Goal: Communication & Community: Answer question/provide support

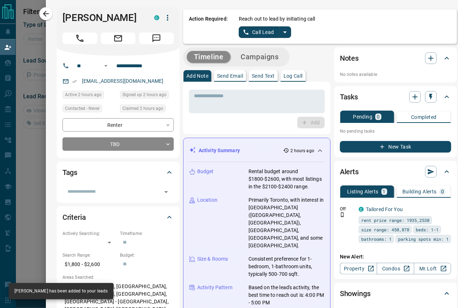
scroll to position [49, 303]
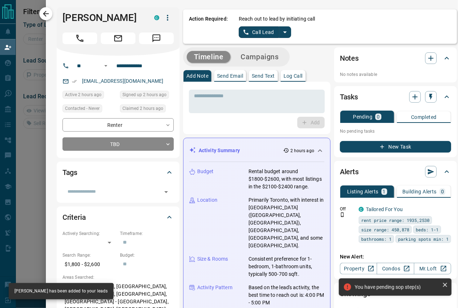
click at [49, 17] on icon "button" at bounding box center [46, 13] width 9 height 9
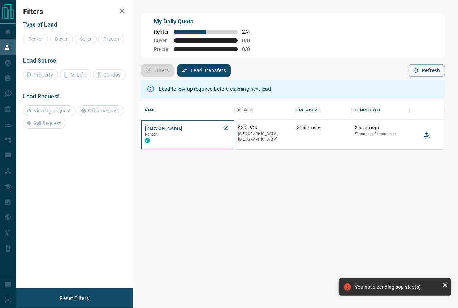
click at [153, 134] on span "Renter" at bounding box center [151, 134] width 12 height 5
click at [153, 132] on button "[PERSON_NAME]" at bounding box center [164, 128] width 38 height 7
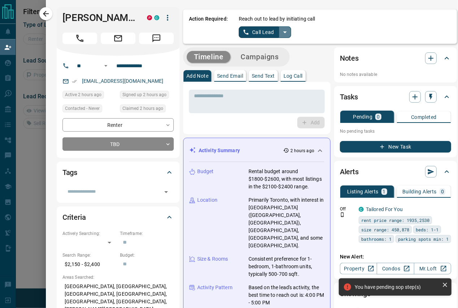
click at [287, 35] on icon "split button" at bounding box center [285, 32] width 9 height 9
click at [266, 63] on ul "Call Lead Log Manual Call" at bounding box center [265, 51] width 44 height 27
click at [265, 61] on li "Log Manual Call" at bounding box center [265, 56] width 44 height 11
click at [252, 31] on button "Log Manual Call" at bounding box center [263, 32] width 48 height 12
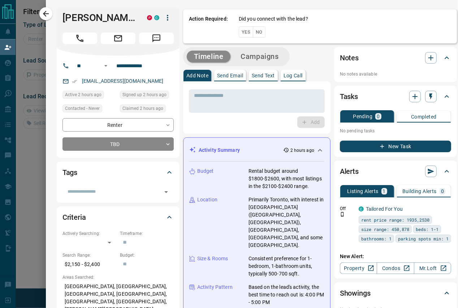
click at [253, 31] on button "No" at bounding box center [259, 31] width 13 height 11
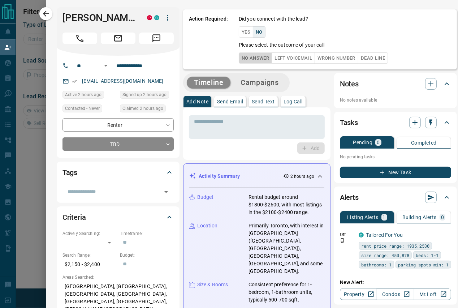
click at [249, 52] on button "No Answer" at bounding box center [255, 57] width 33 height 11
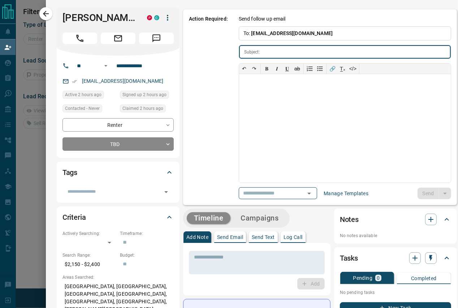
type input "**********"
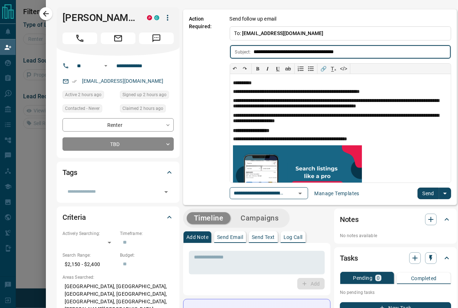
click at [419, 191] on button "Send" at bounding box center [427, 193] width 21 height 12
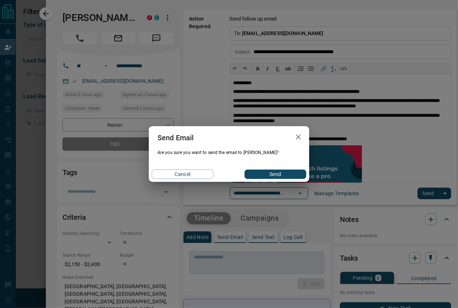
click at [264, 182] on div "Send Email Are you sure you want to send the email to [PERSON_NAME]? Cancel Send" at bounding box center [229, 154] width 458 height 308
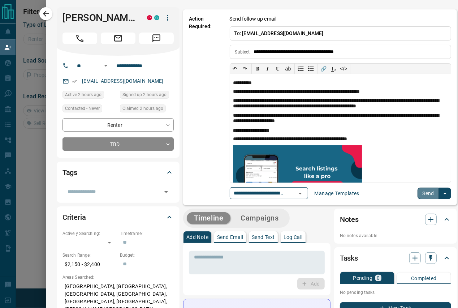
click at [417, 191] on button "Send" at bounding box center [427, 193] width 21 height 12
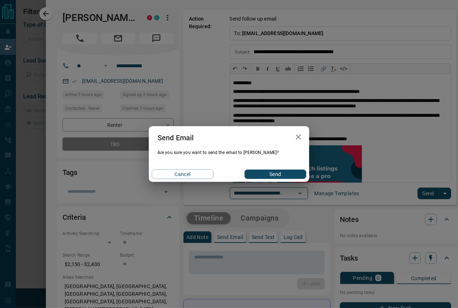
click at [259, 170] on button "Send" at bounding box center [275, 173] width 62 height 9
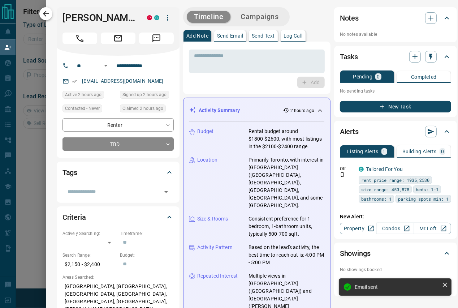
click at [49, 12] on icon "button" at bounding box center [46, 13] width 9 height 9
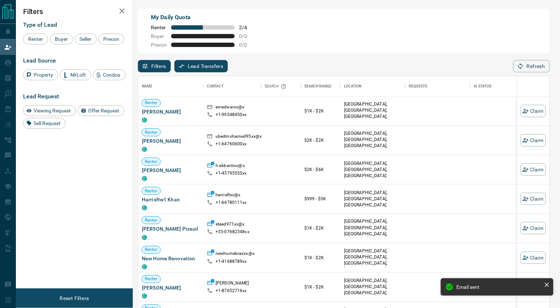
scroll to position [234, 411]
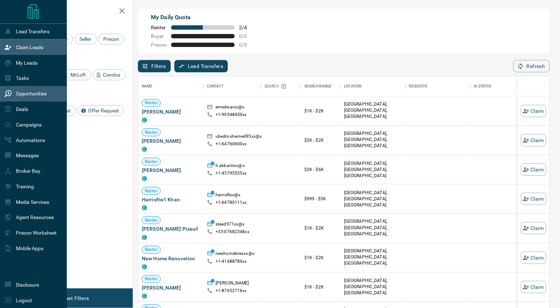
click at [18, 92] on p "Opportunities" at bounding box center [31, 94] width 31 height 6
